Goal: Task Accomplishment & Management: Manage account settings

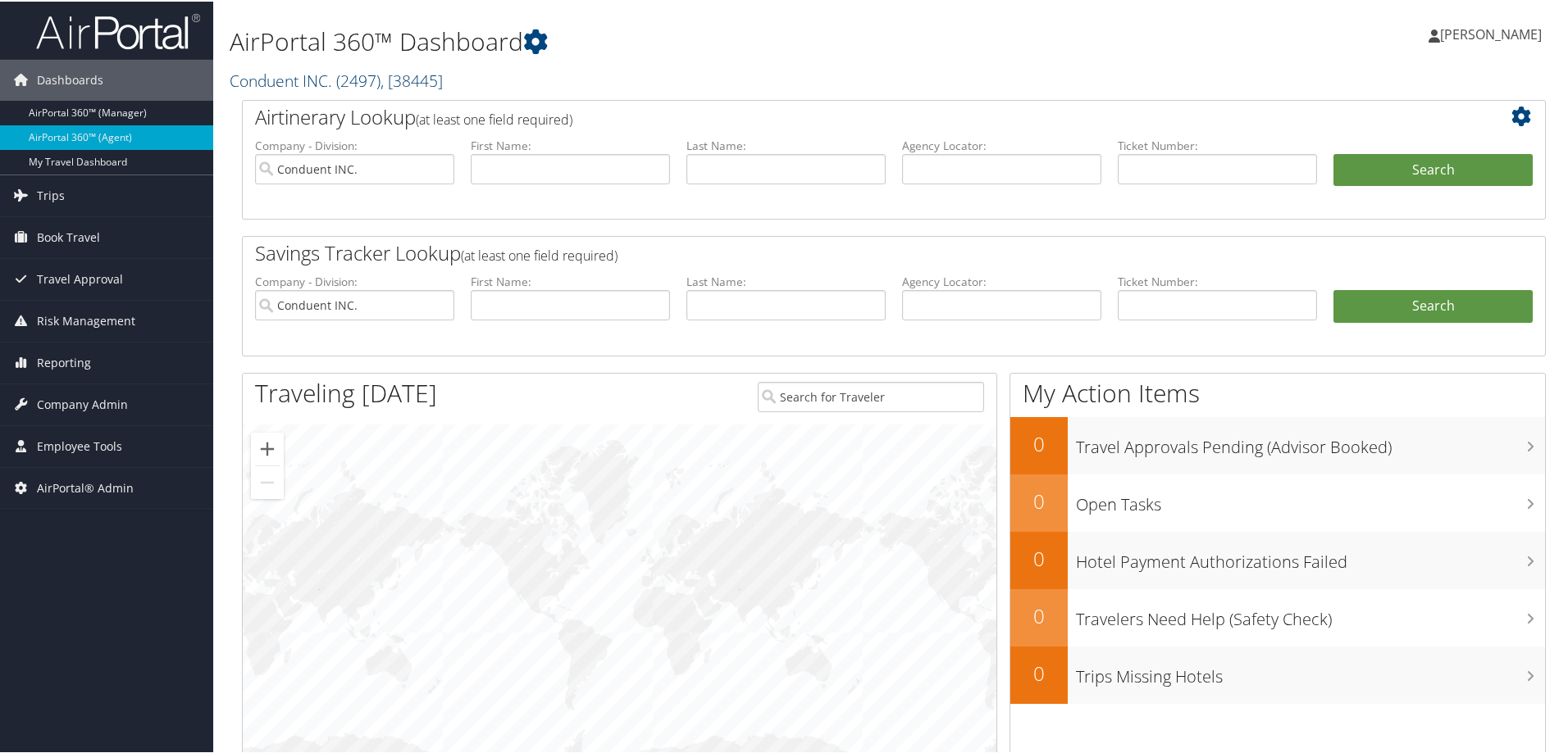
click at [297, 86] on link "Conduent INC. ( 2497 ) , [ 38445 ]" at bounding box center [337, 78] width 213 height 23
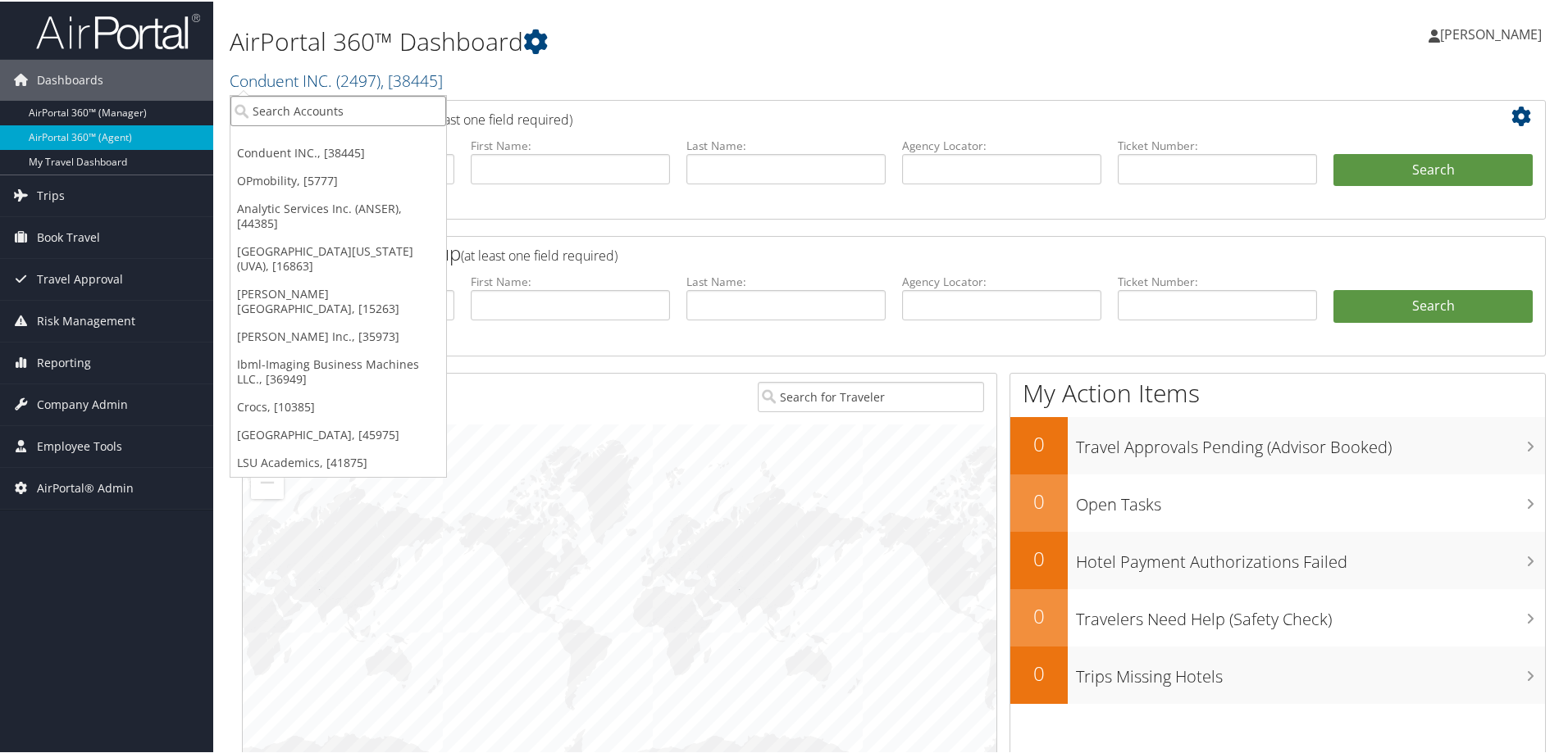
click at [292, 106] on input "search" at bounding box center [337, 110] width 216 height 31
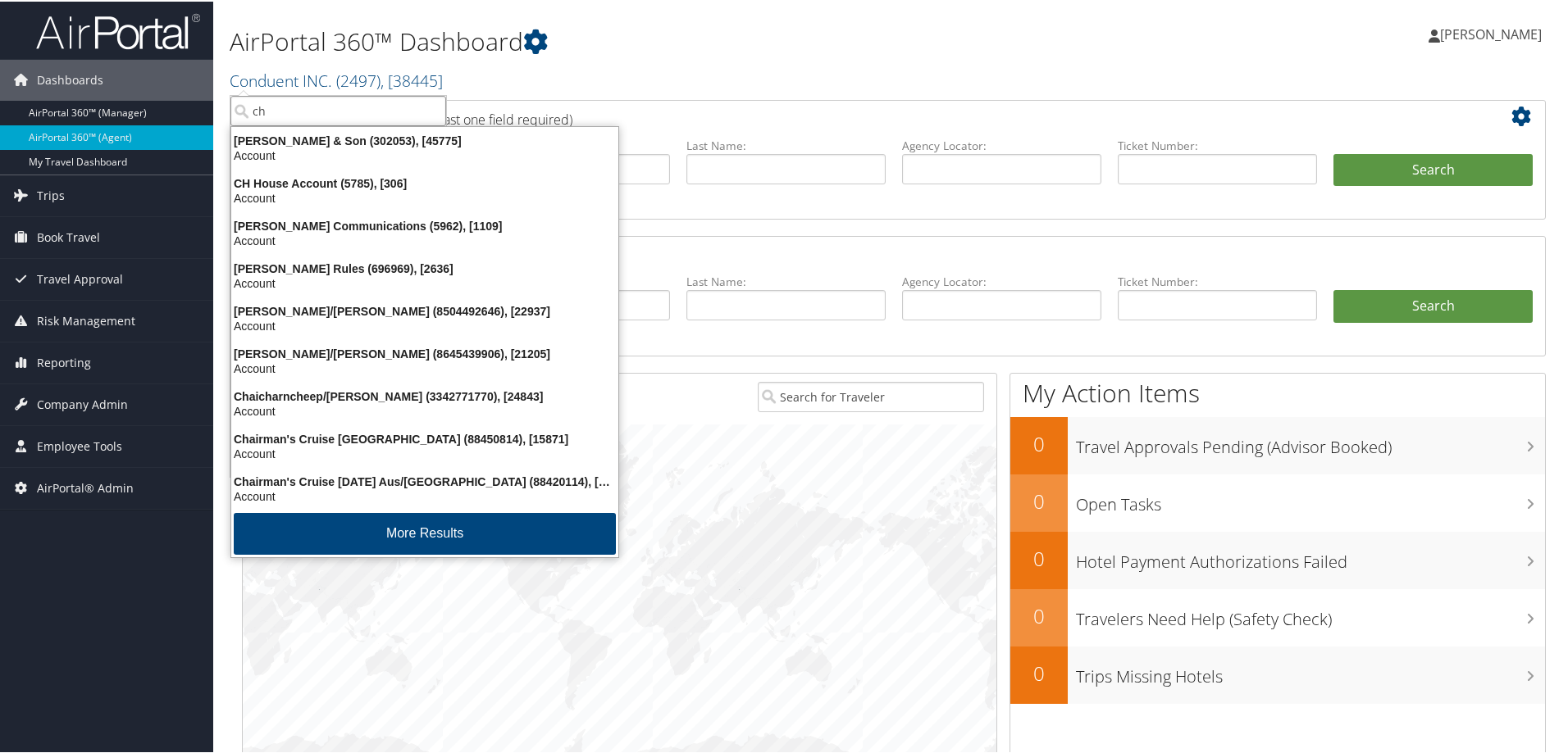
type input "c"
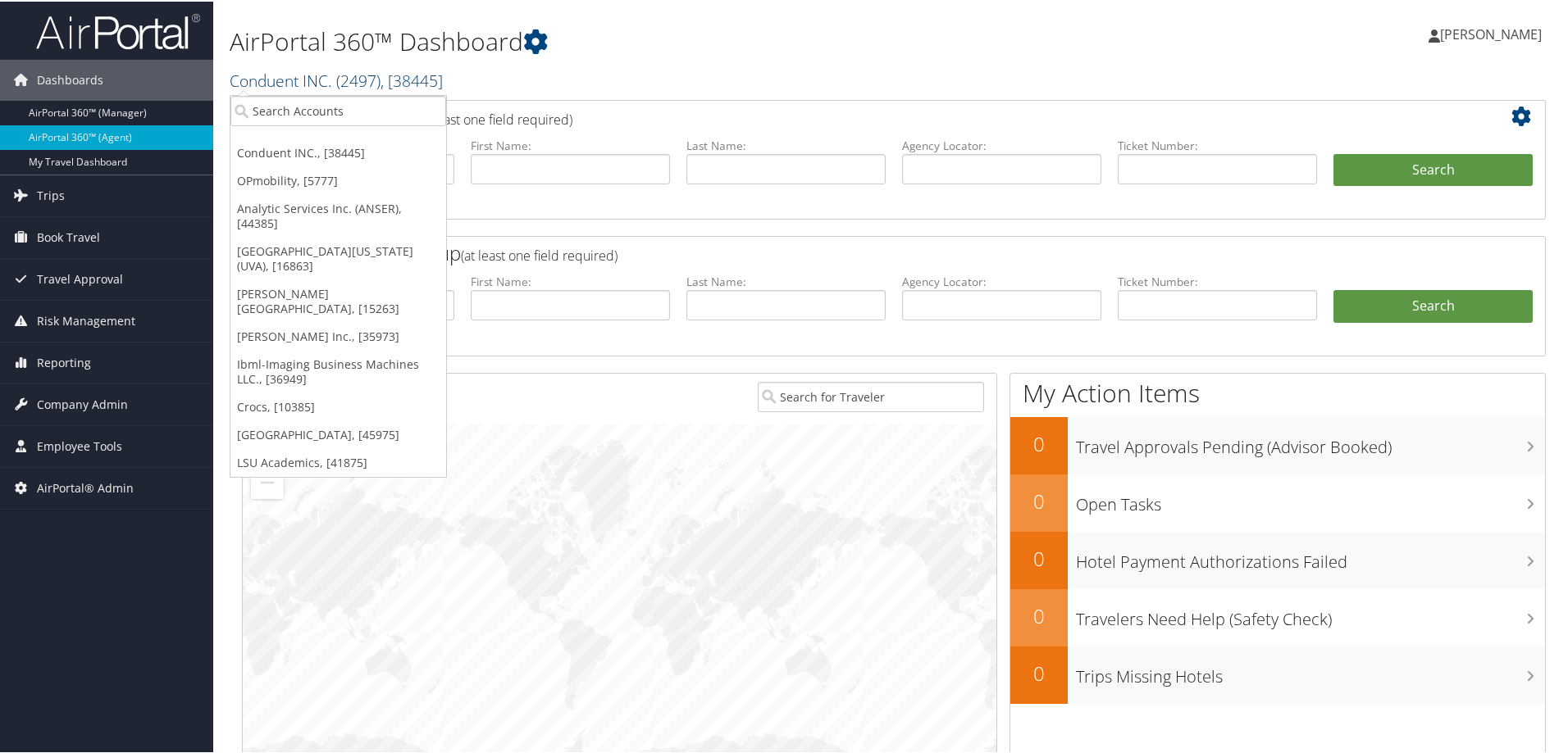
click at [325, 87] on link "Conduent INC. ( 2497 ) , [ 38445 ]" at bounding box center [337, 78] width 213 height 23
click at [300, 117] on input "search" at bounding box center [337, 110] width 216 height 31
type input "7"
type input "45775"
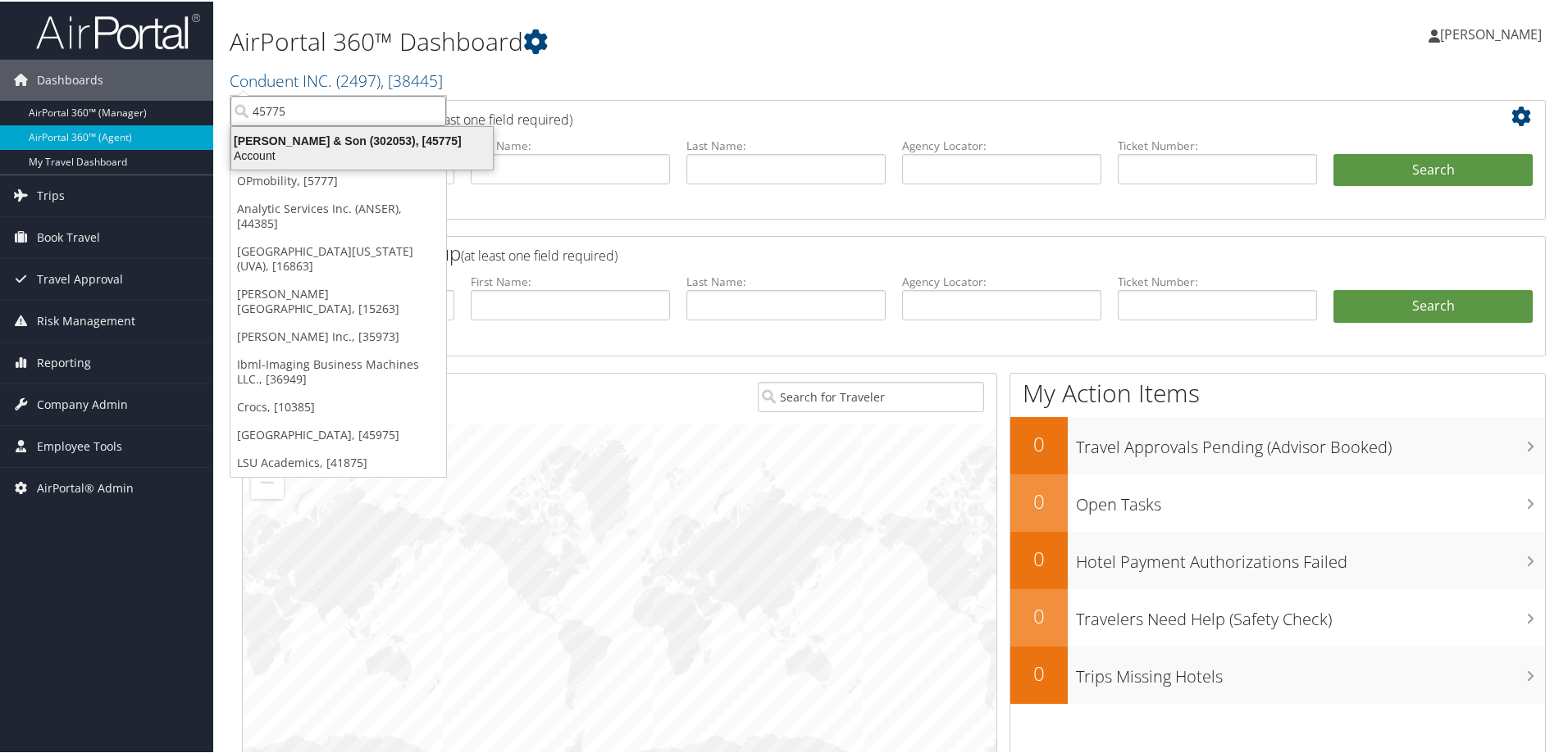
click at [351, 131] on div "CH Guenther & Son (302053), [45775] Account" at bounding box center [362, 147] width 256 height 38
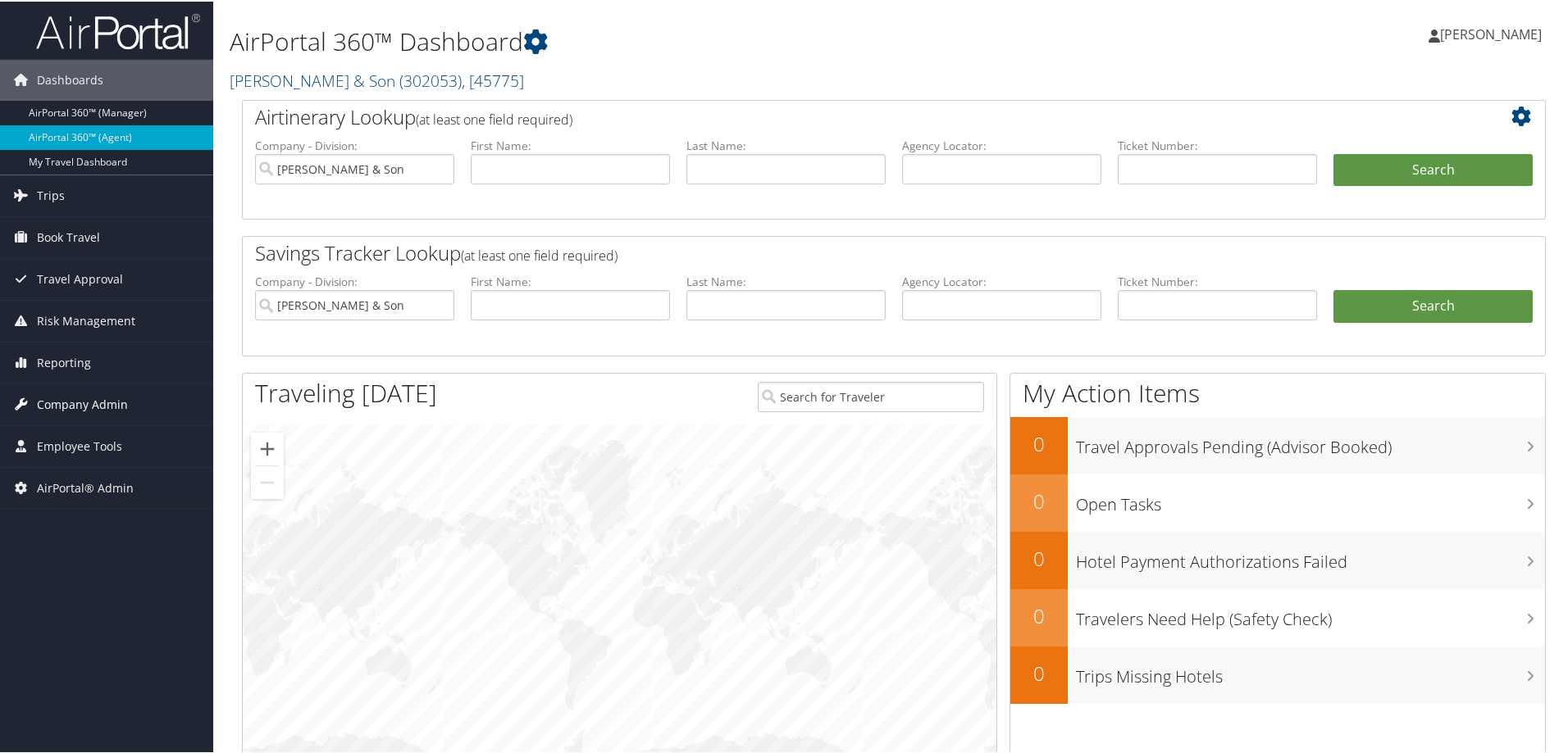
click at [69, 400] on span "Company Admin" at bounding box center [82, 402] width 91 height 41
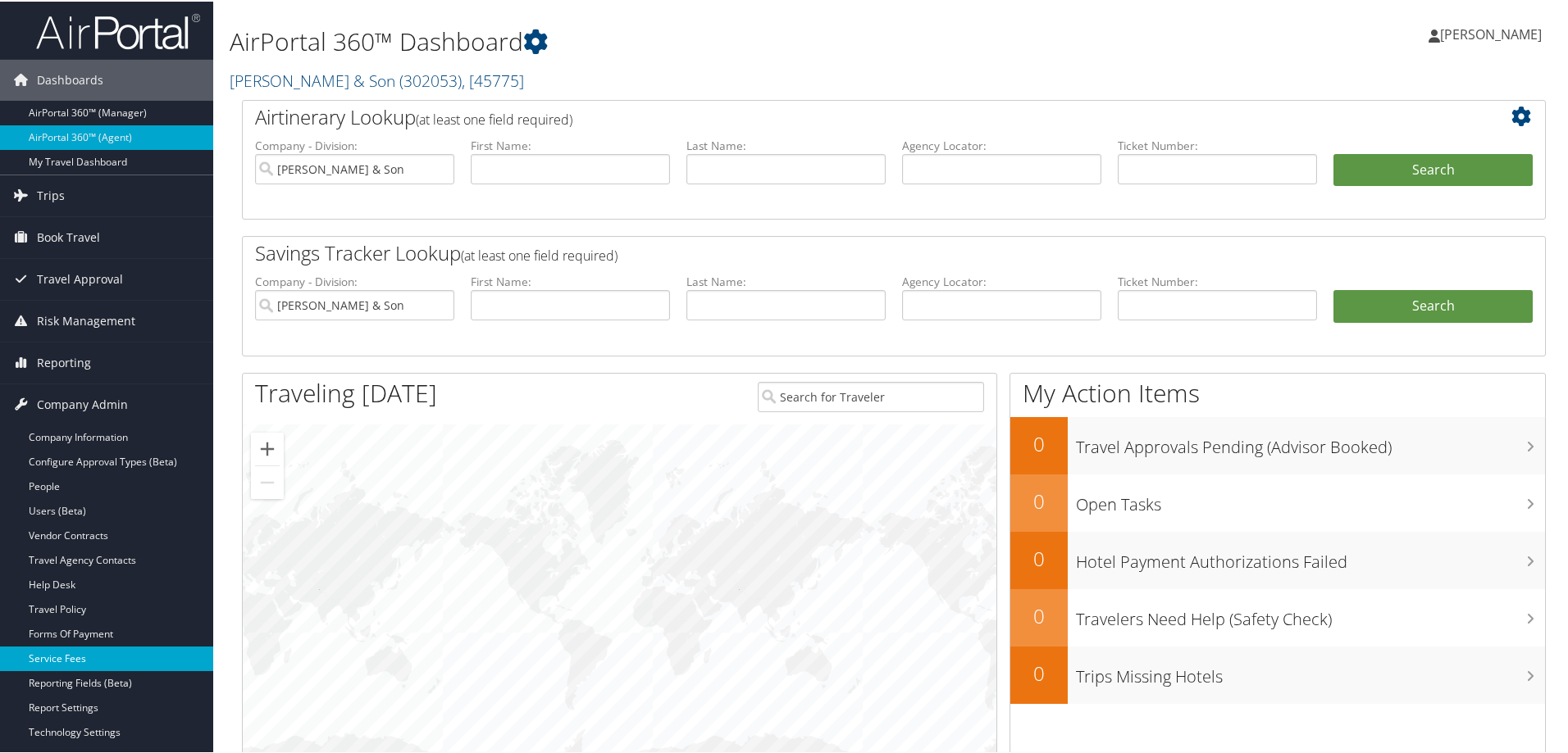
click at [50, 658] on link "Service Fees" at bounding box center [106, 657] width 213 height 24
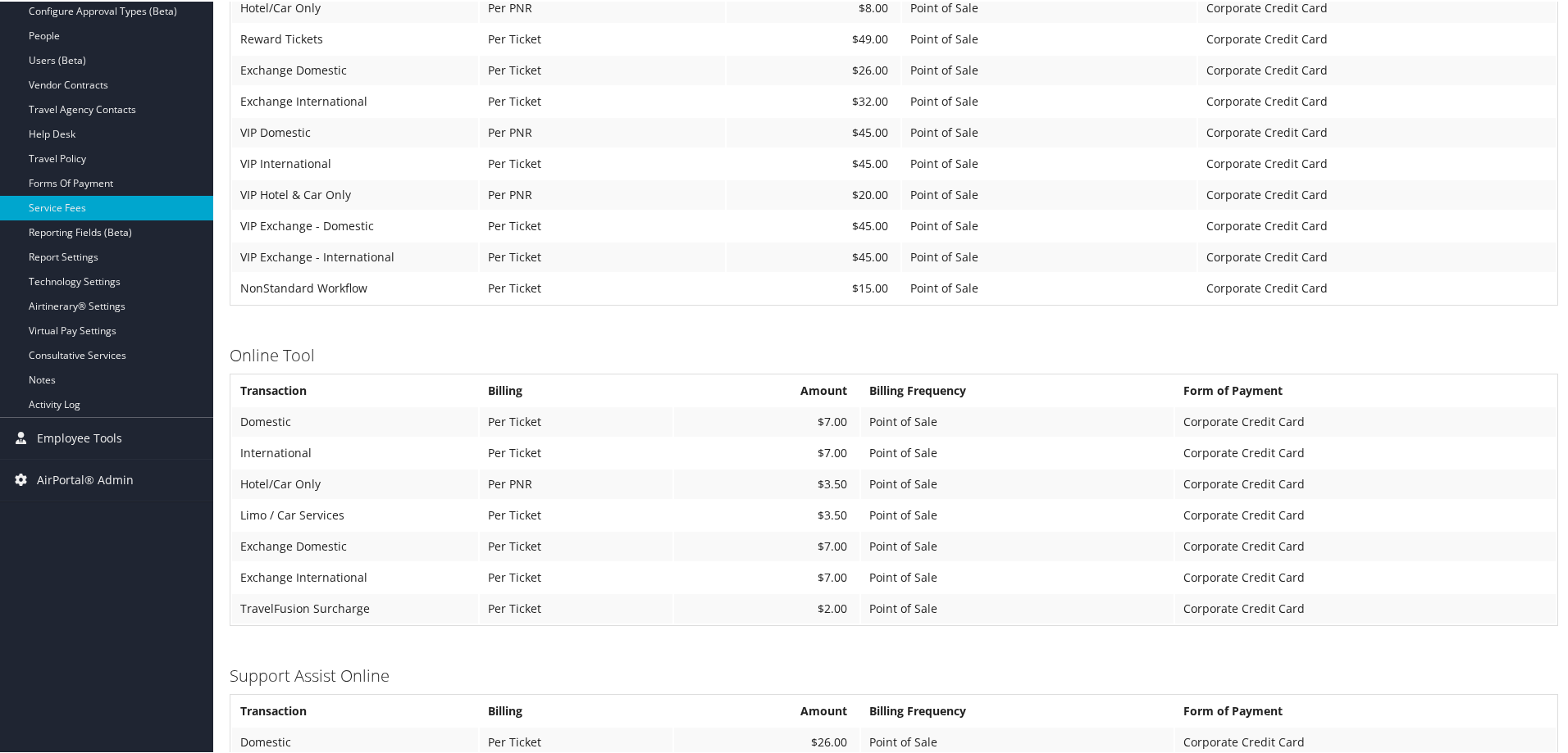
scroll to position [407, 0]
